Goal: Check status: Check status

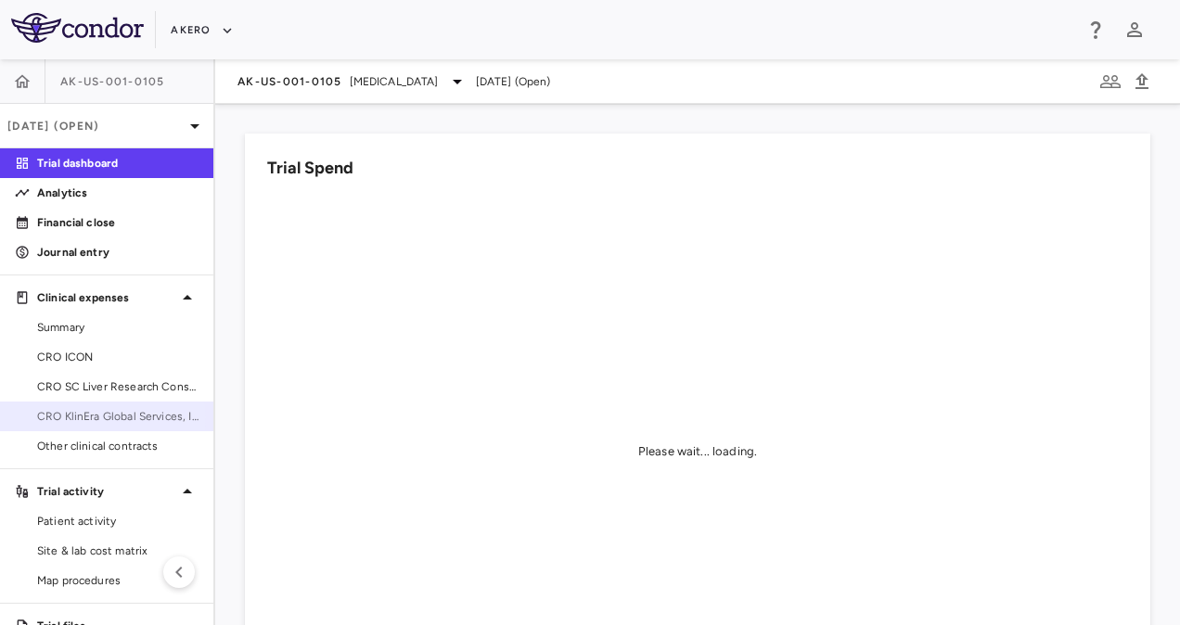
click at [102, 417] on span "CRO KlinEra Global Services, Inc" at bounding box center [117, 416] width 161 height 17
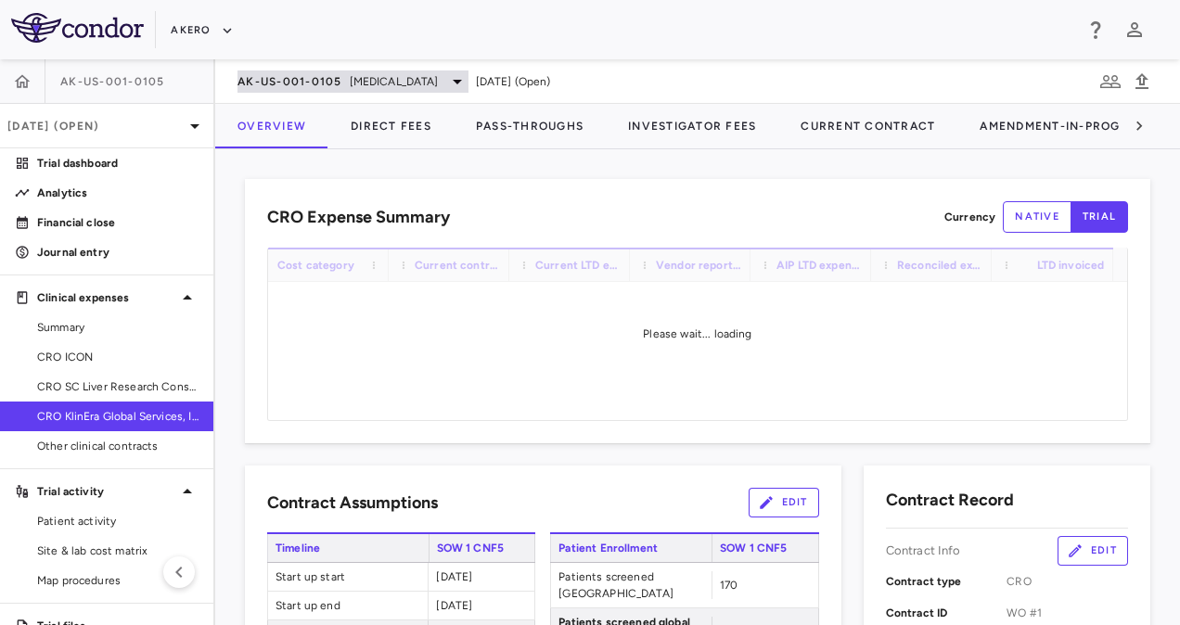
click at [370, 74] on span "[MEDICAL_DATA]" at bounding box center [394, 81] width 89 height 17
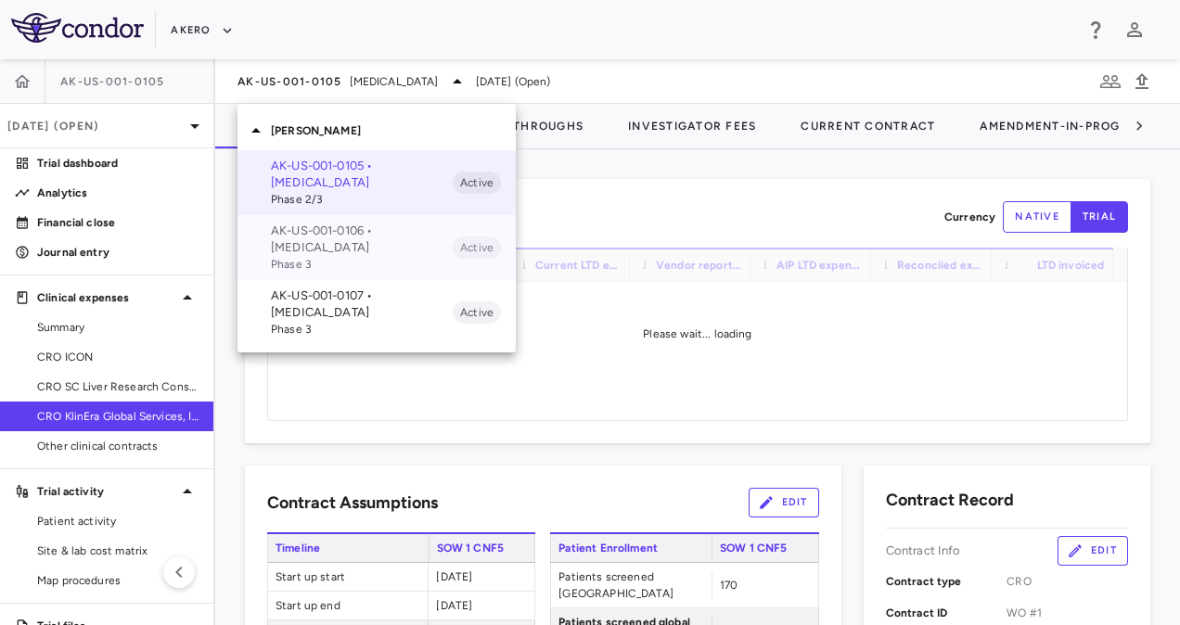
click at [336, 237] on p "AK-US-001-0106 • Nonalcoholic Steatohepatitis" at bounding box center [362, 239] width 182 height 33
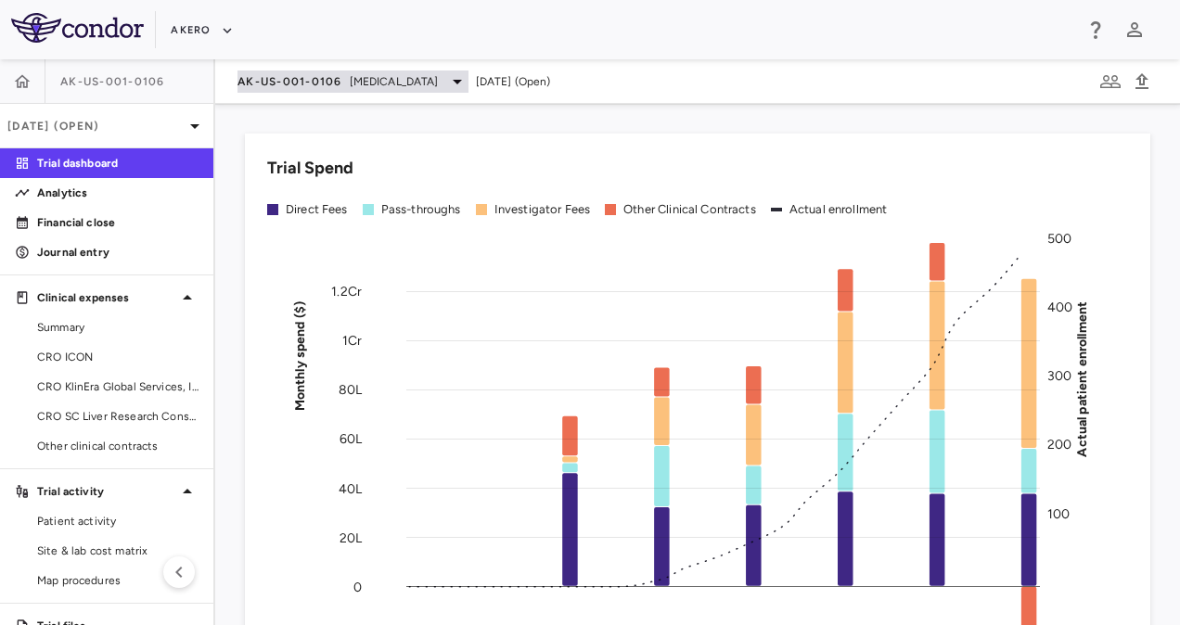
click at [337, 72] on div "AK-US-001-0106 Nonalcoholic Steatohepatitis" at bounding box center [352, 81] width 231 height 22
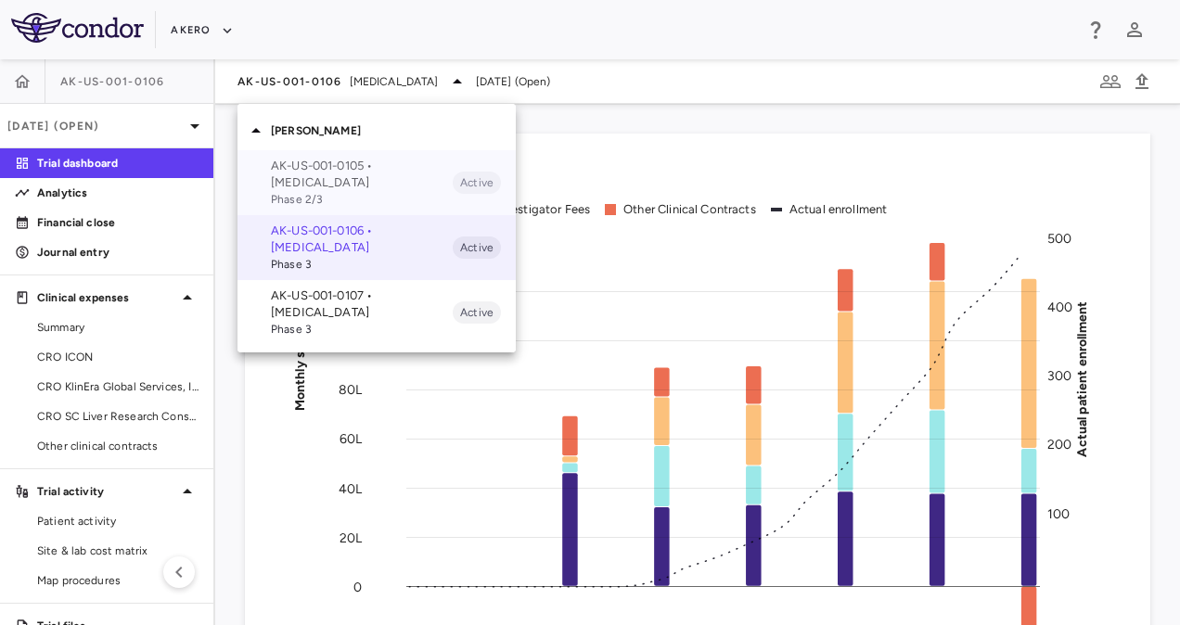
click at [336, 178] on p "AK-US-001-0105 • Nonalcoholic Steatohepatitis" at bounding box center [362, 174] width 182 height 33
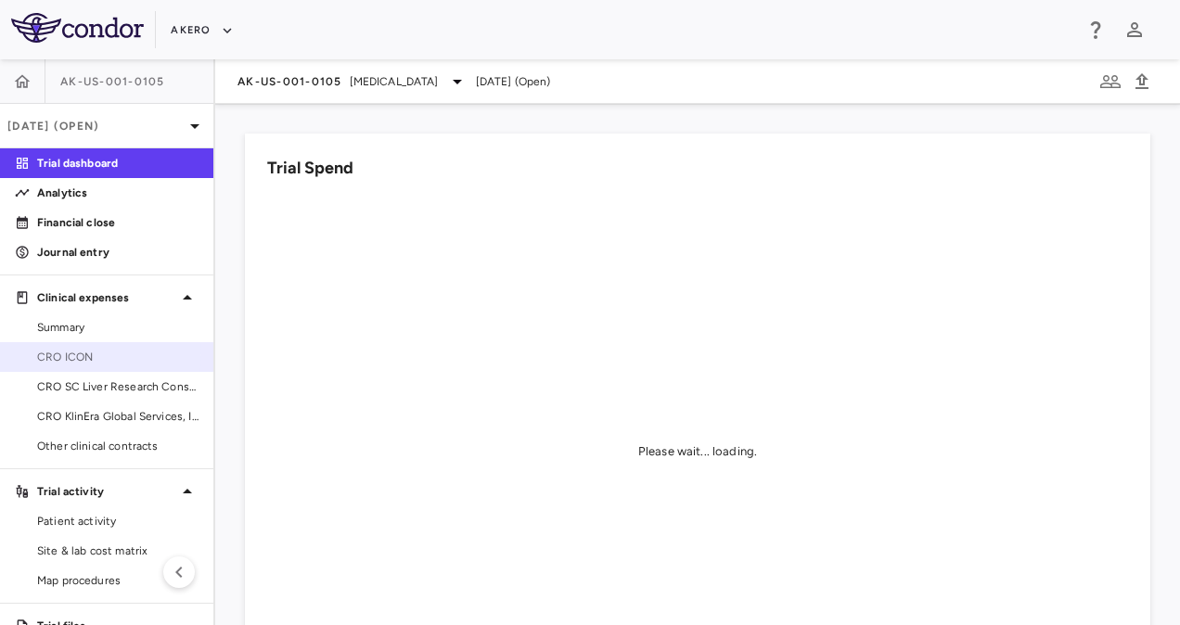
click at [98, 355] on span "CRO ICON" at bounding box center [117, 357] width 161 height 17
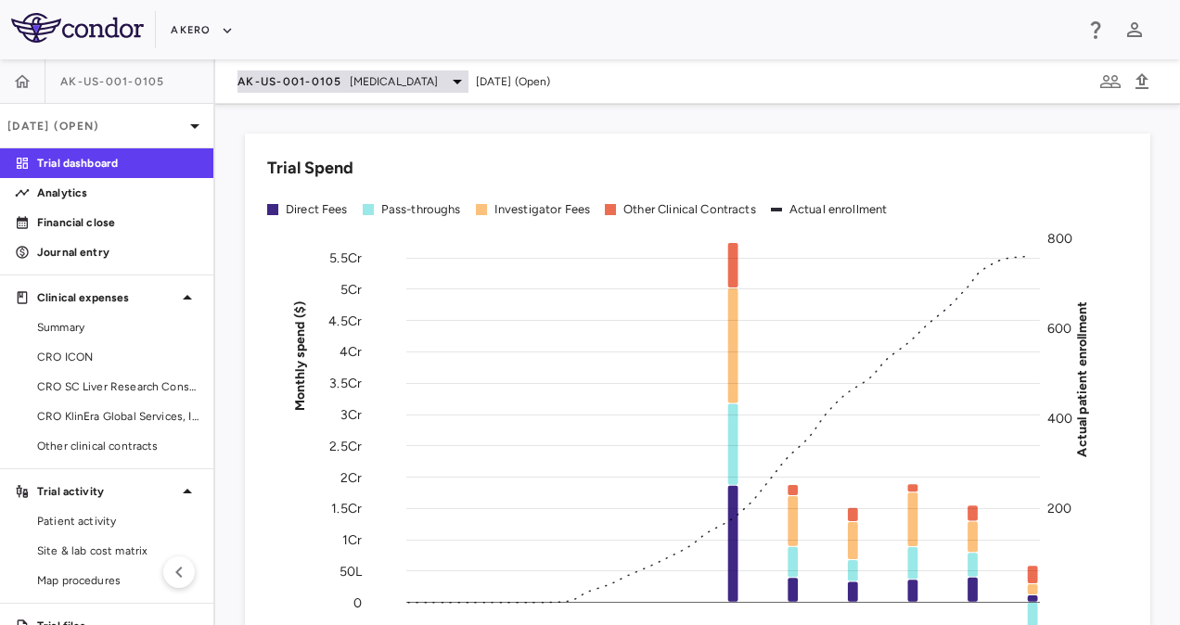
click at [390, 87] on span "[MEDICAL_DATA]" at bounding box center [394, 81] width 89 height 17
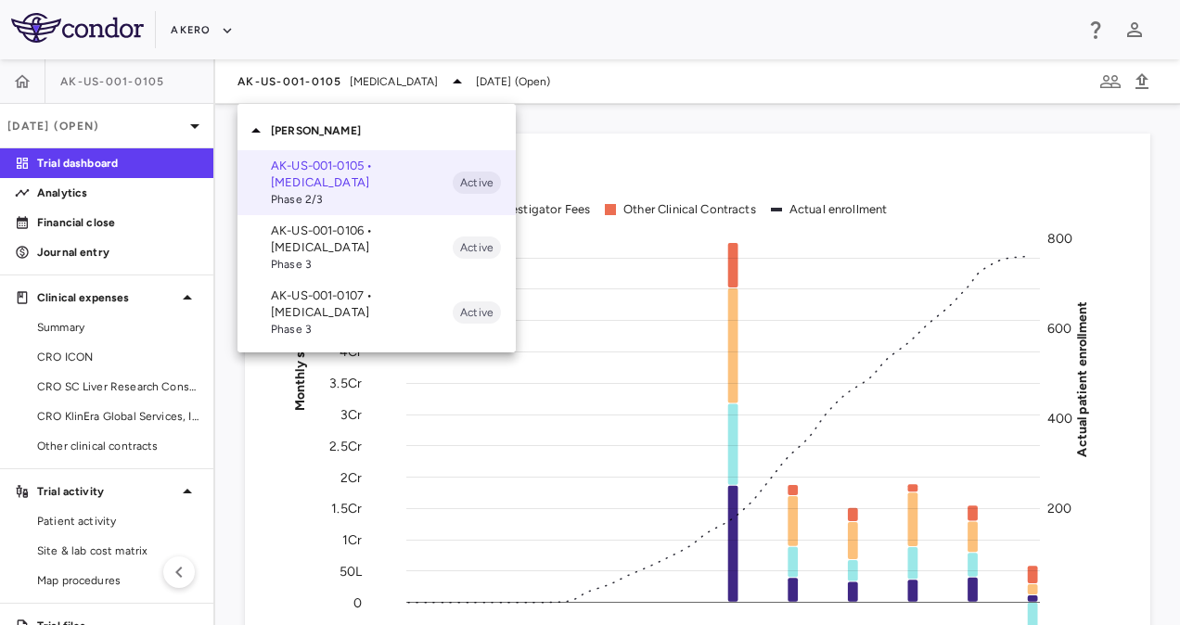
click at [580, 156] on div at bounding box center [590, 312] width 1180 height 625
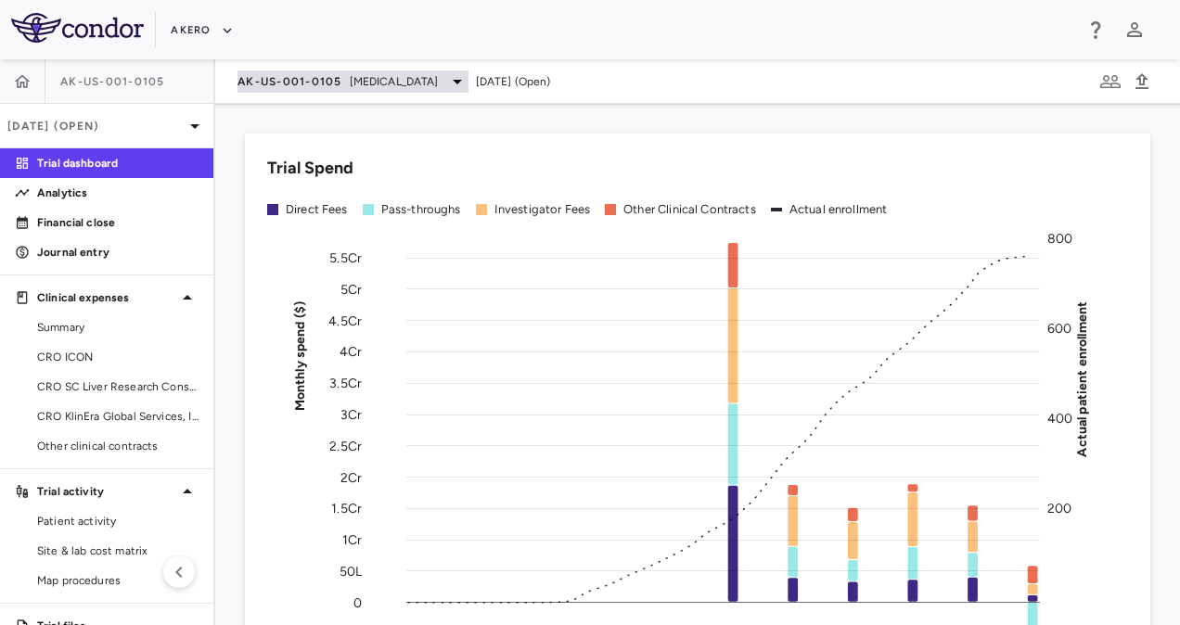
click at [389, 81] on span "[MEDICAL_DATA]" at bounding box center [394, 81] width 89 height 17
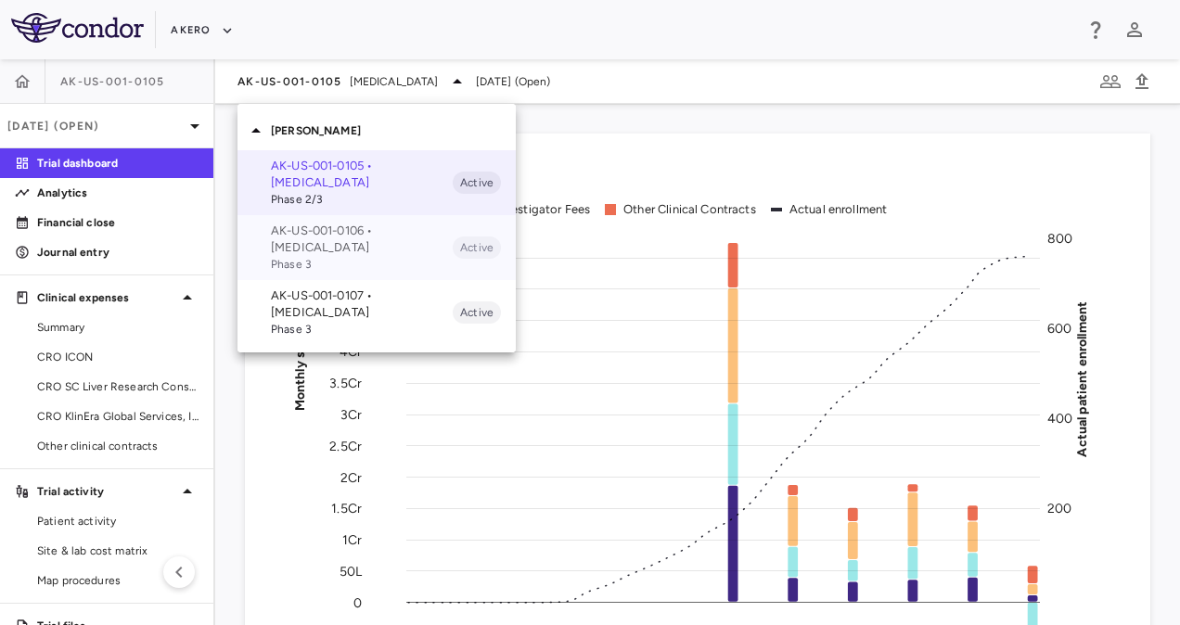
click at [367, 242] on p "AK-US-001-0106 • [MEDICAL_DATA]" at bounding box center [362, 239] width 182 height 33
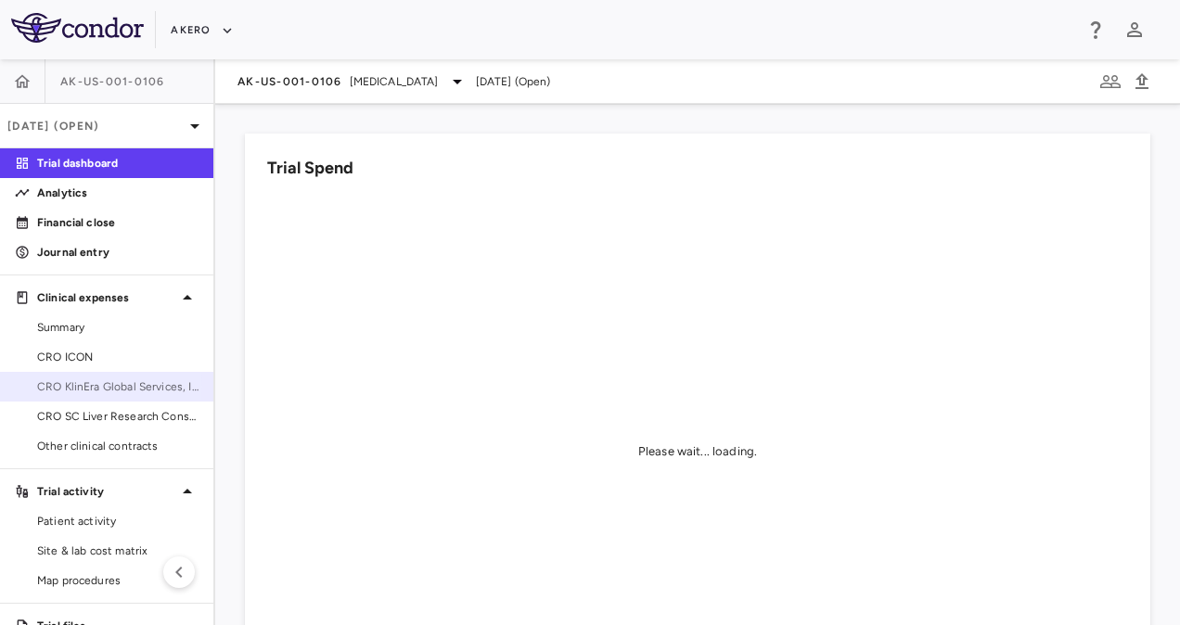
click at [100, 387] on span "CRO KlinEra Global Services, Inc" at bounding box center [117, 386] width 161 height 17
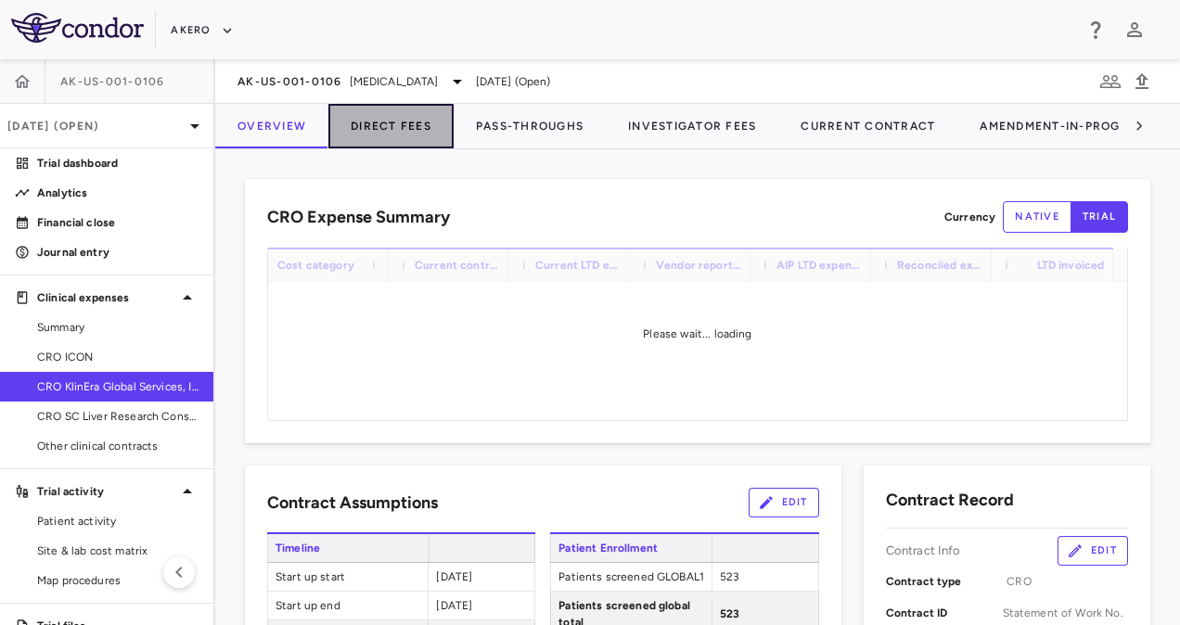
click at [404, 122] on button "Direct Fees" at bounding box center [390, 126] width 125 height 45
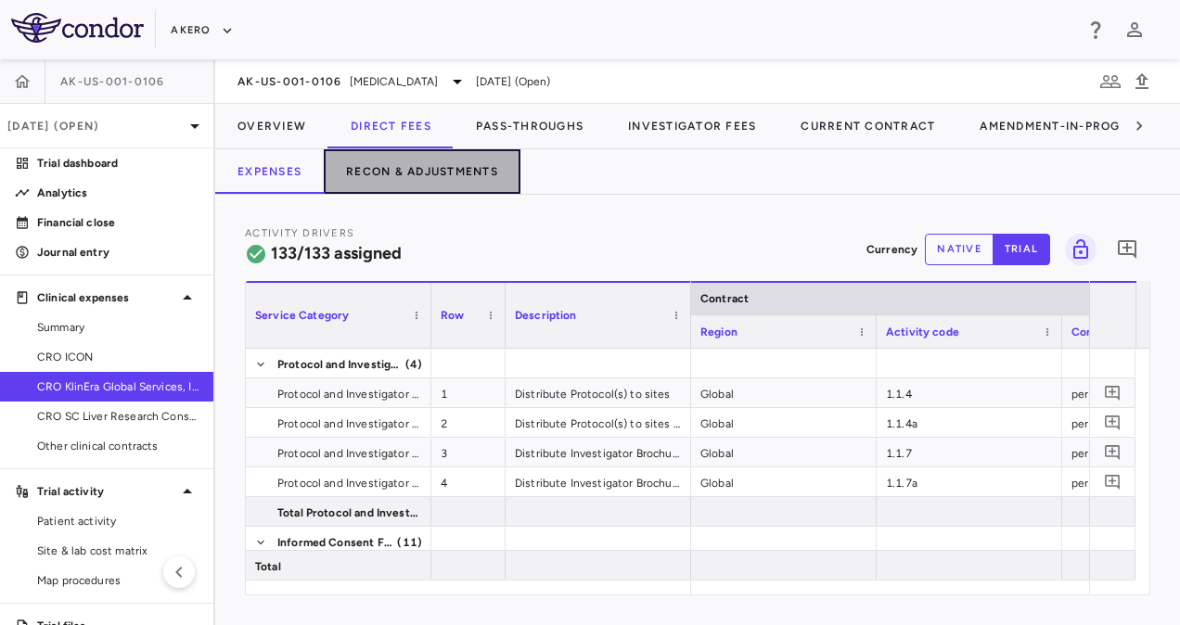
click at [432, 166] on button "Recon & Adjustments" at bounding box center [422, 171] width 197 height 45
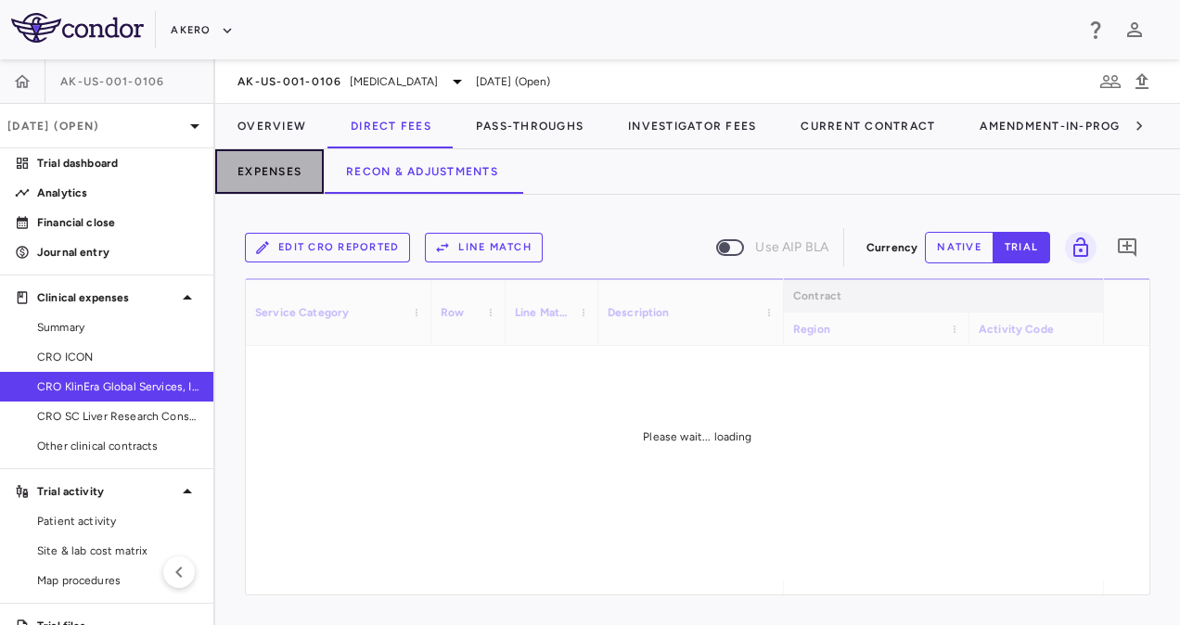
click at [289, 172] on button "Expenses" at bounding box center [269, 171] width 109 height 45
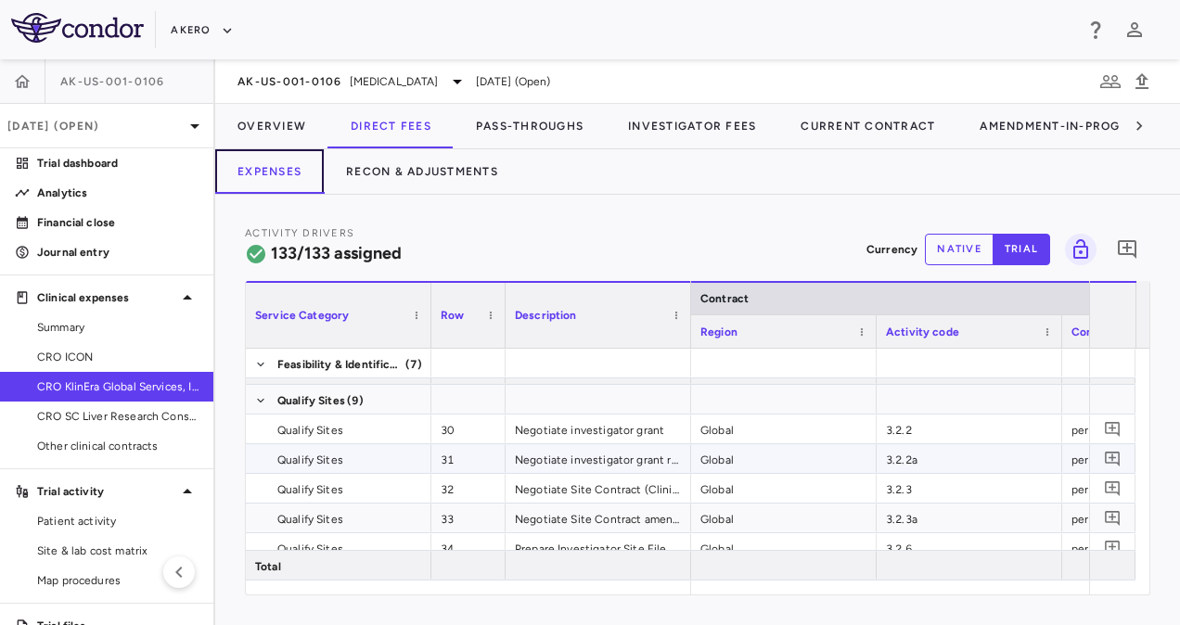
scroll to position [1209, 0]
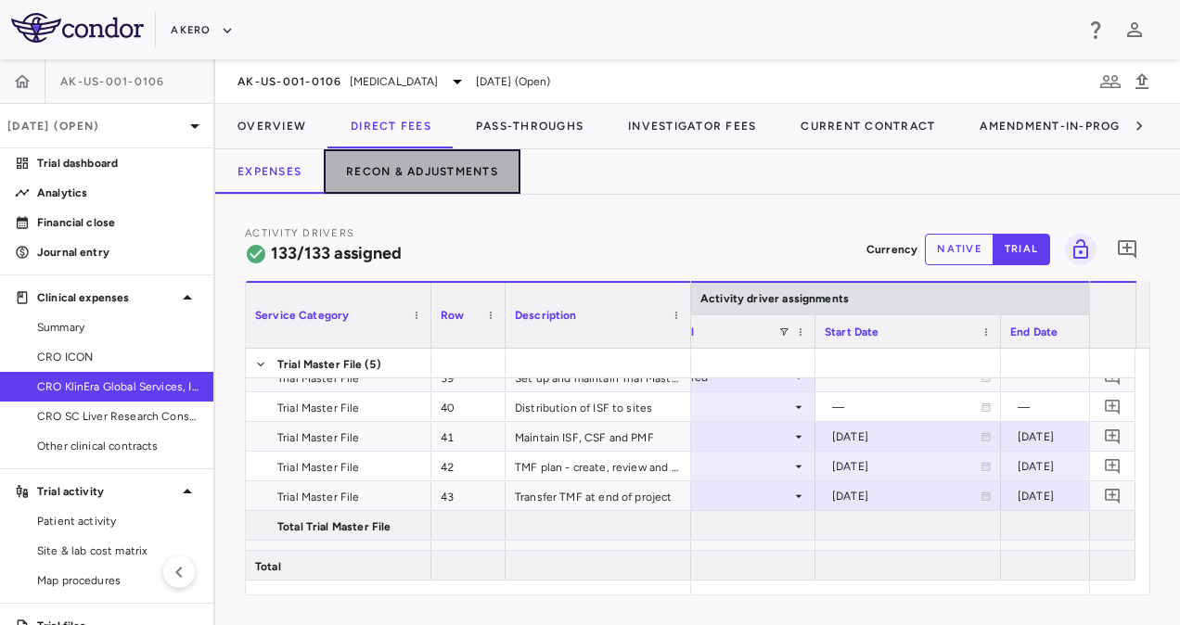
click at [423, 168] on button "Recon & Adjustments" at bounding box center [422, 171] width 197 height 45
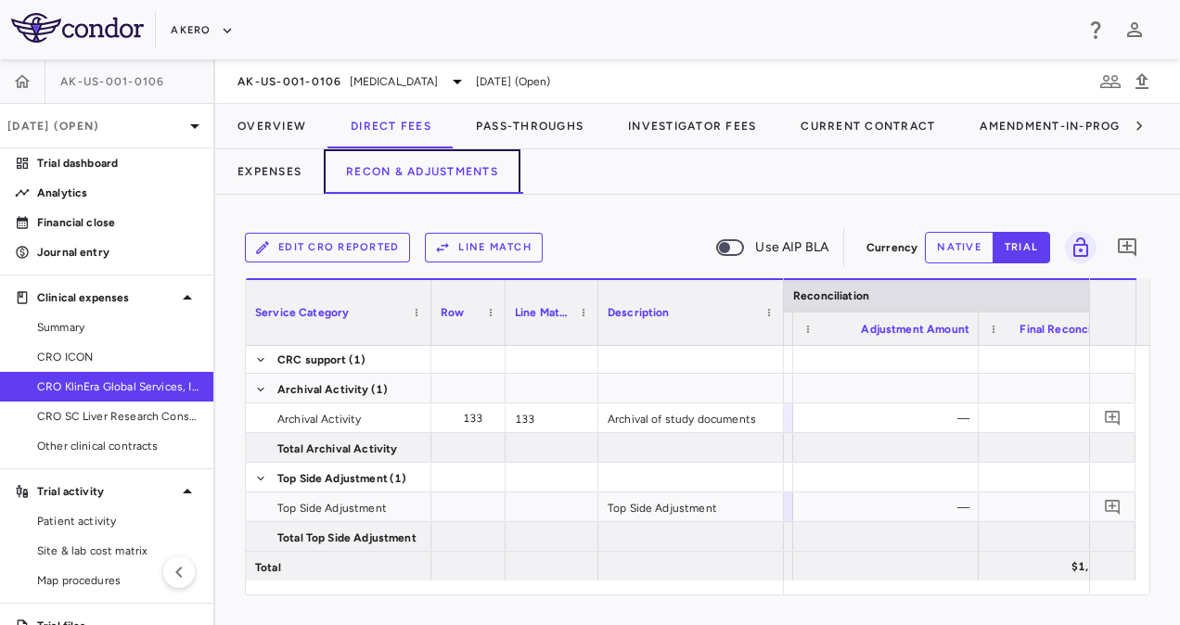
scroll to position [0, 4114]
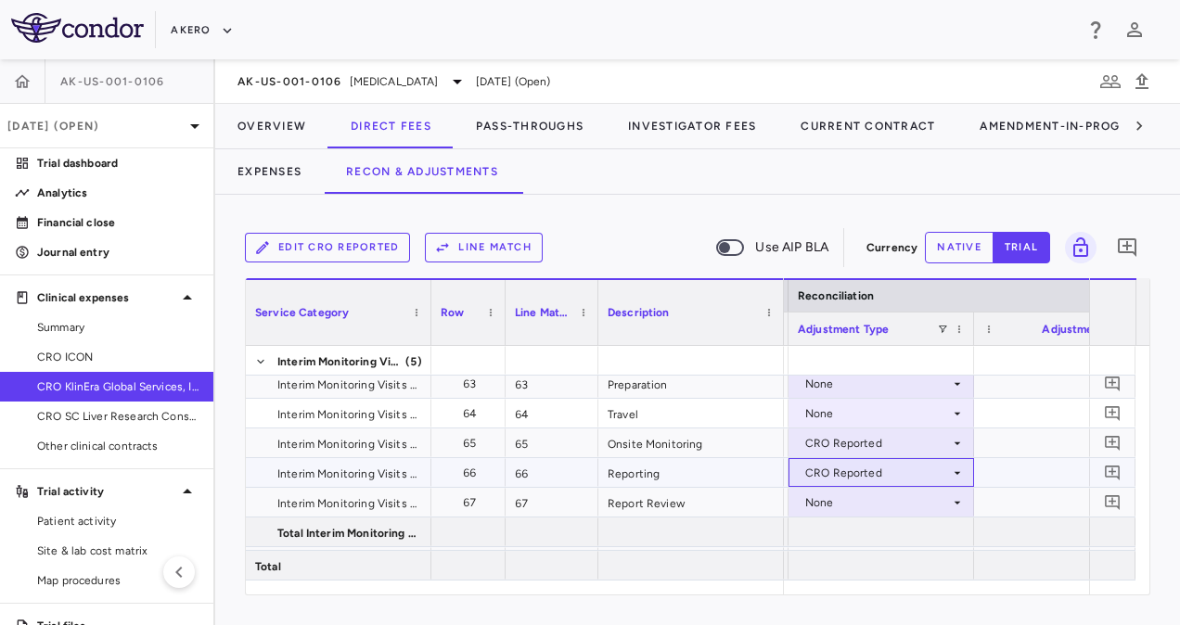
click at [860, 470] on div "CRO Reported" at bounding box center [877, 473] width 145 height 30
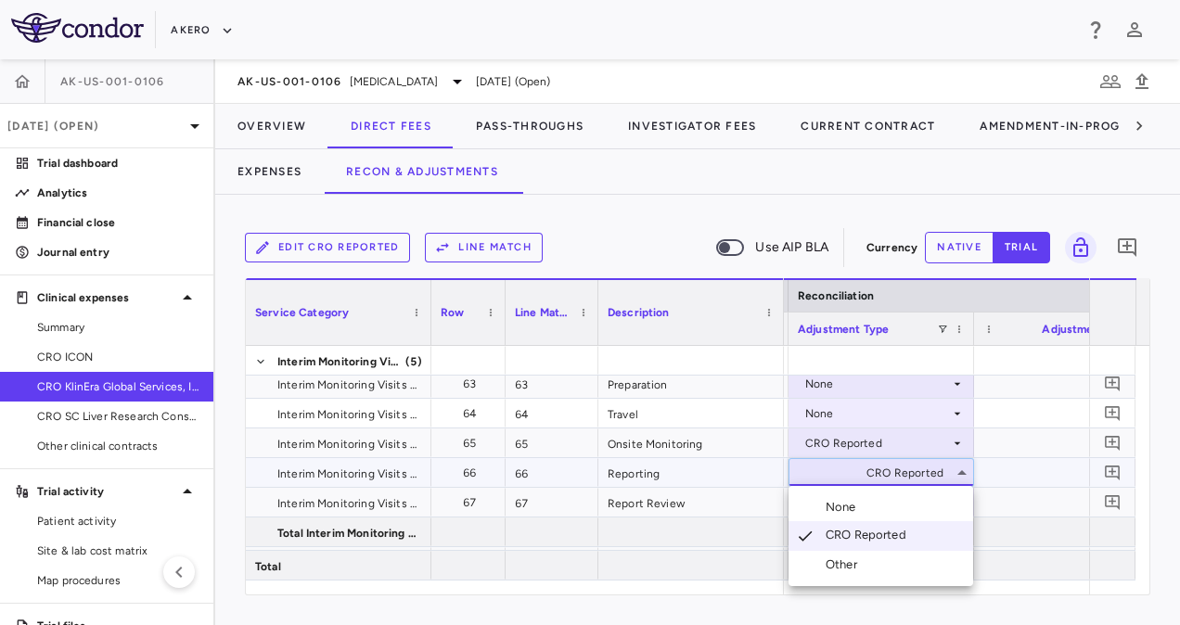
click at [856, 502] on div "None" at bounding box center [844, 507] width 38 height 17
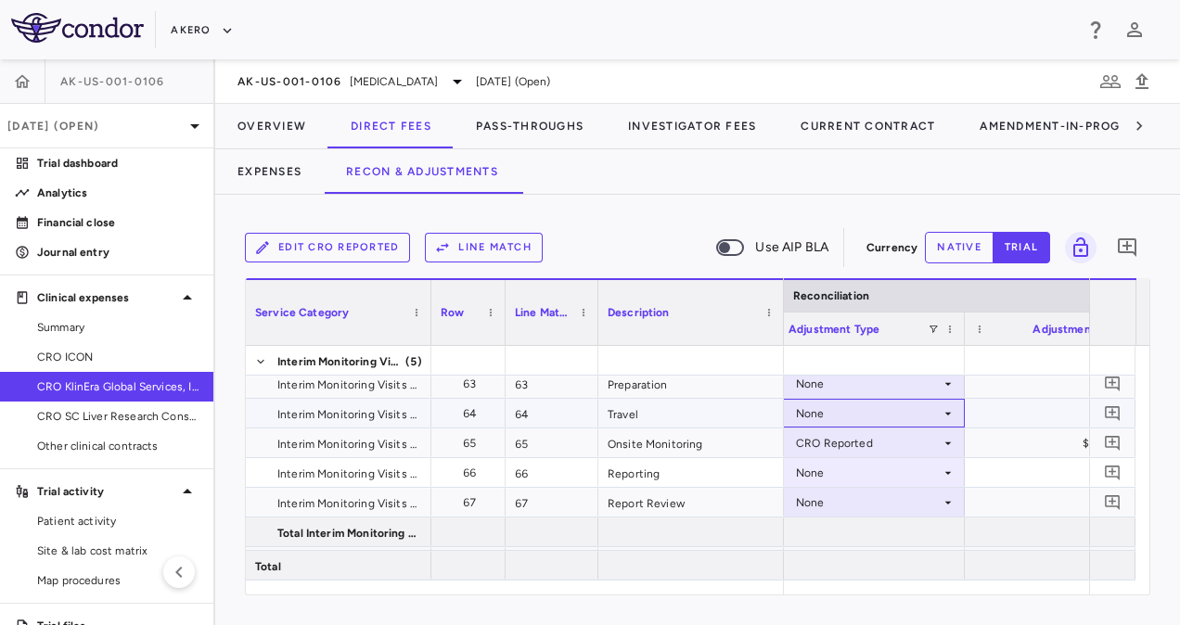
click at [942, 417] on icon at bounding box center [947, 413] width 15 height 15
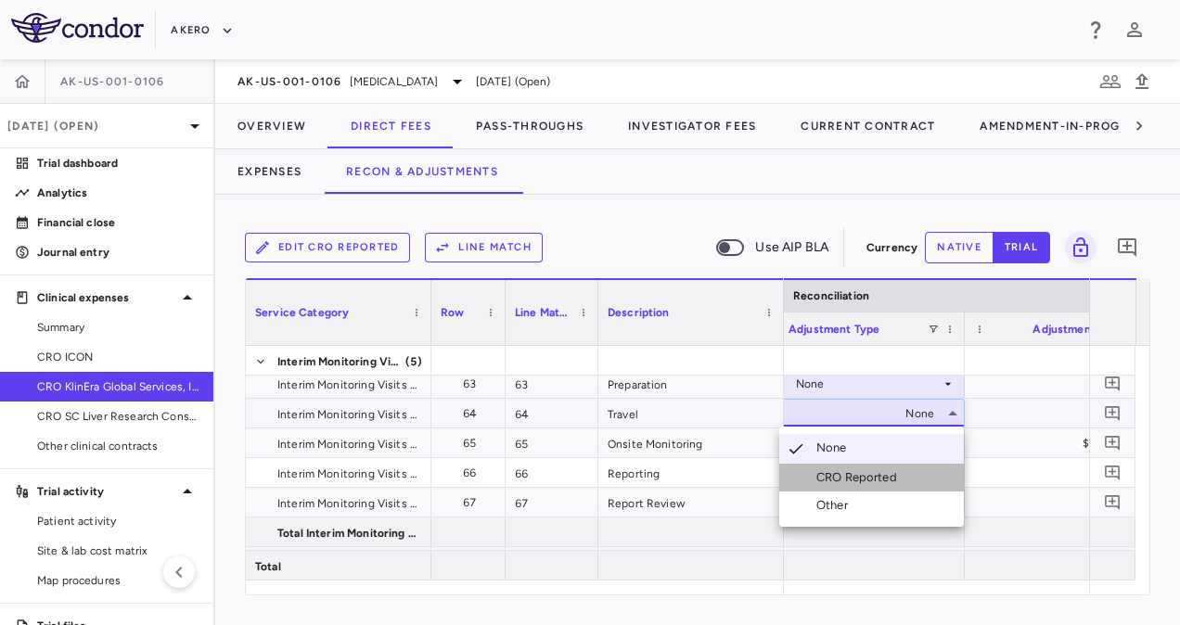
click at [866, 476] on div "CRO Reported" at bounding box center [860, 477] width 88 height 17
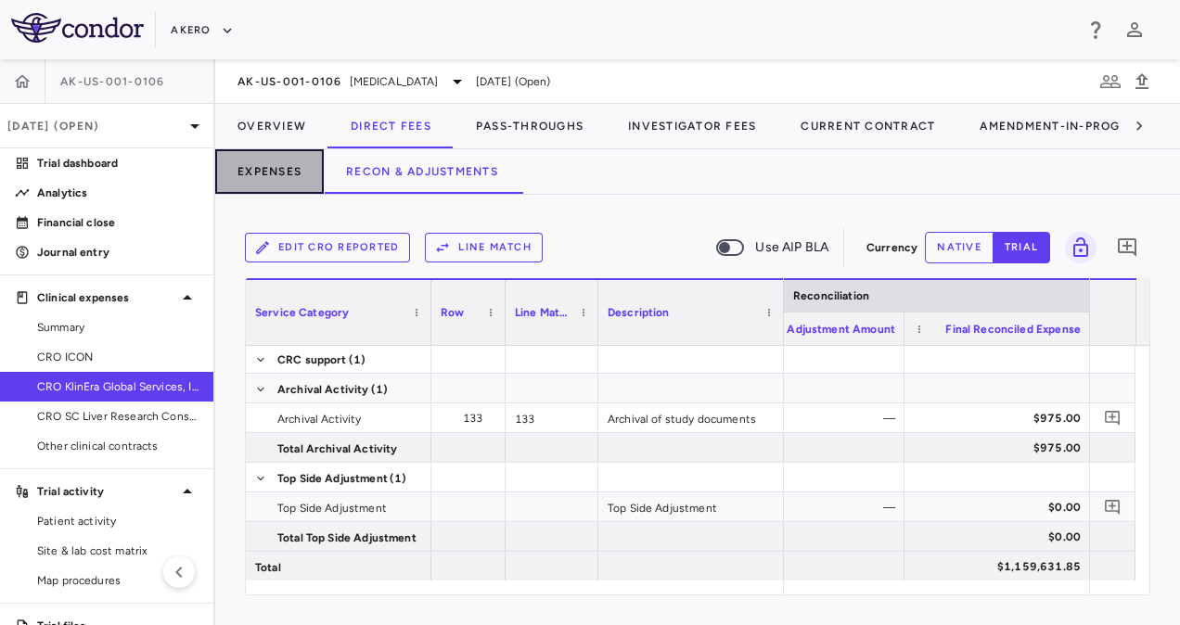
click at [289, 173] on button "Expenses" at bounding box center [269, 171] width 109 height 45
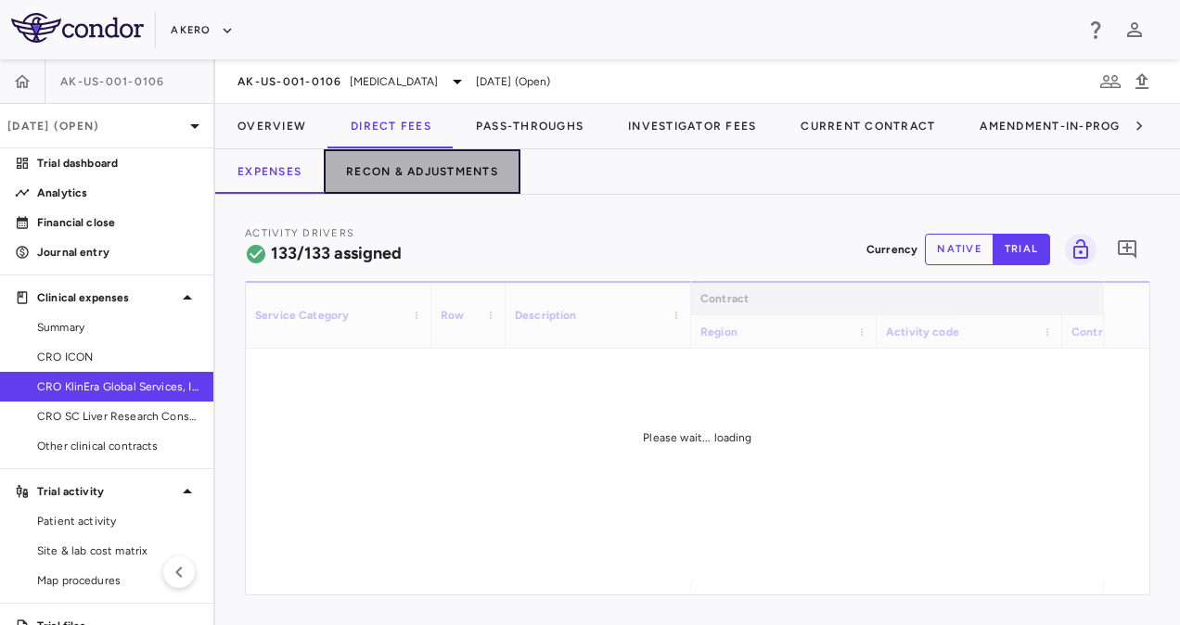
click at [386, 181] on button "Recon & Adjustments" at bounding box center [422, 171] width 197 height 45
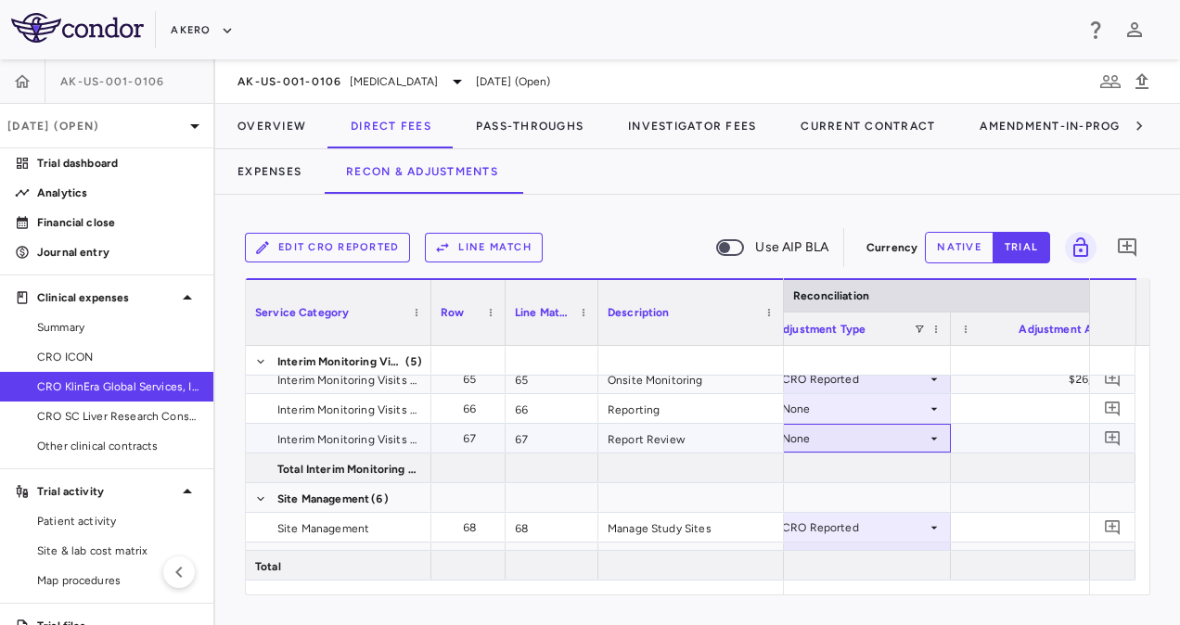
click at [902, 441] on div "None" at bounding box center [854, 439] width 145 height 30
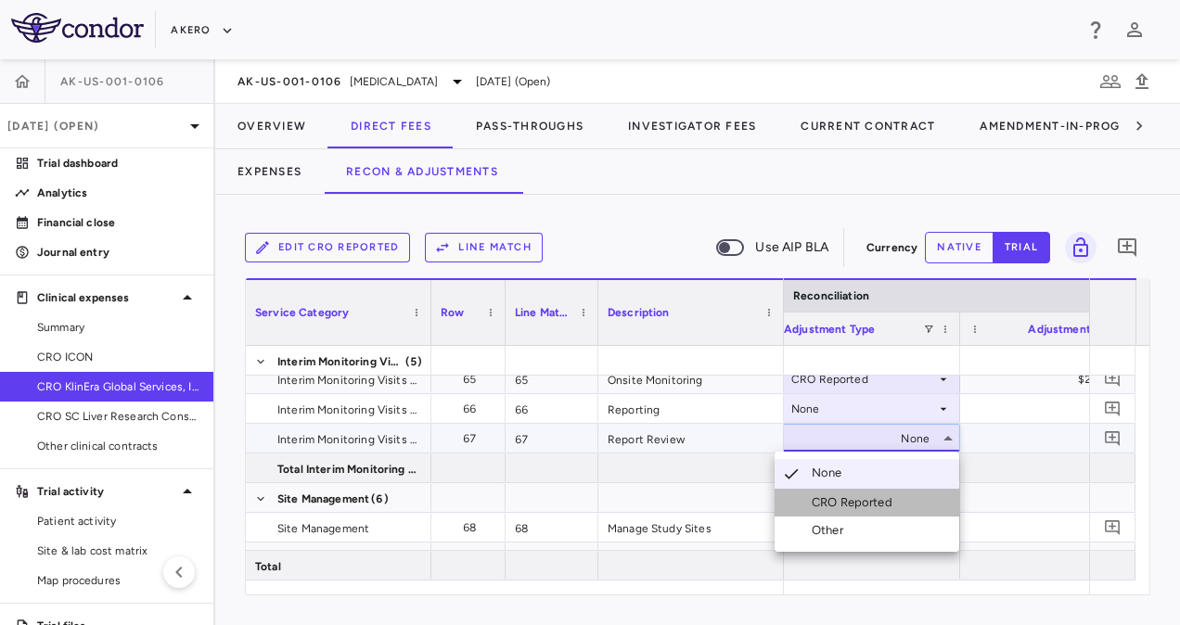
click at [851, 499] on div "CRO Reported" at bounding box center [856, 502] width 88 height 17
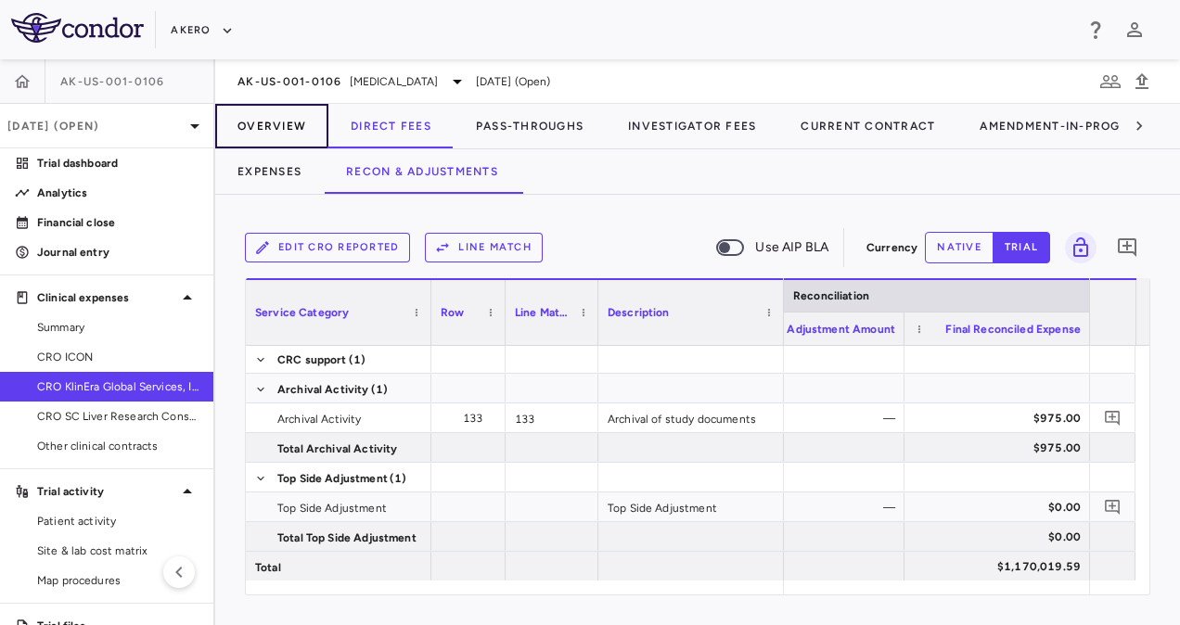
click at [265, 127] on button "Overview" at bounding box center [271, 126] width 113 height 45
